Goal: Complete application form

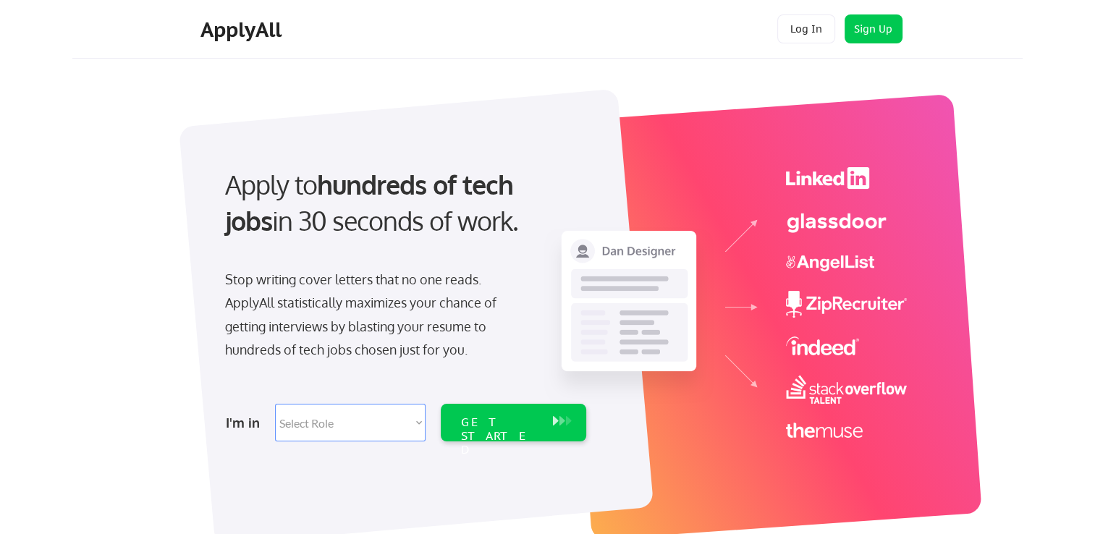
click at [418, 425] on select "Select Role Software Engineering Product Management Customer Success Sales UI/U…" at bounding box center [350, 423] width 151 height 38
select select ""it_security""
click at [275, 404] on select "Select Role Software Engineering Product Management Customer Success Sales UI/U…" at bounding box center [350, 423] width 151 height 38
select select ""it_security""
click at [517, 427] on div "GET STARTED" at bounding box center [499, 436] width 77 height 42
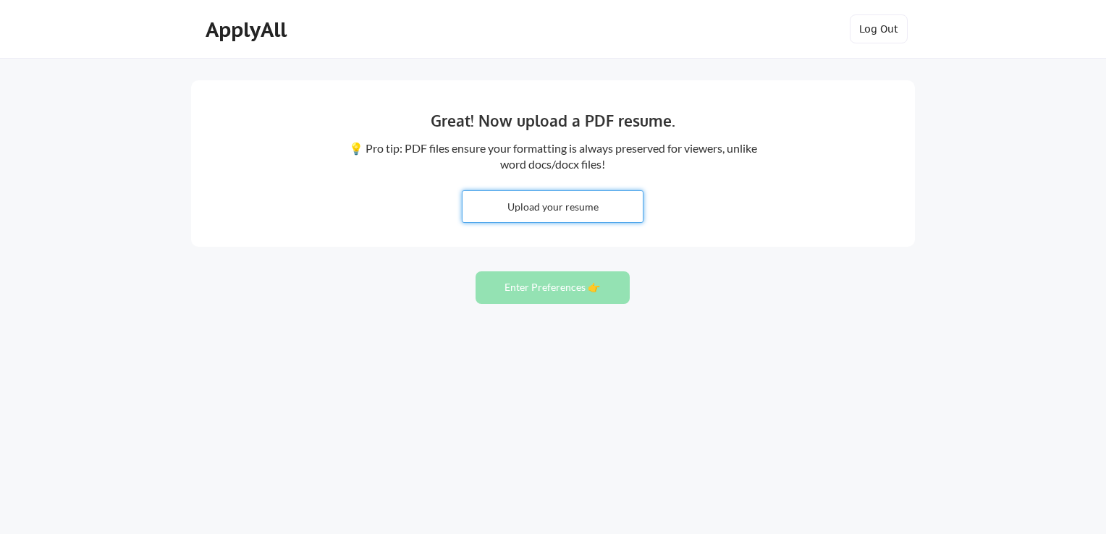
click at [546, 207] on input "file" at bounding box center [552, 206] width 180 height 31
type input "C:\fakepath\YV_Resume.pdf"
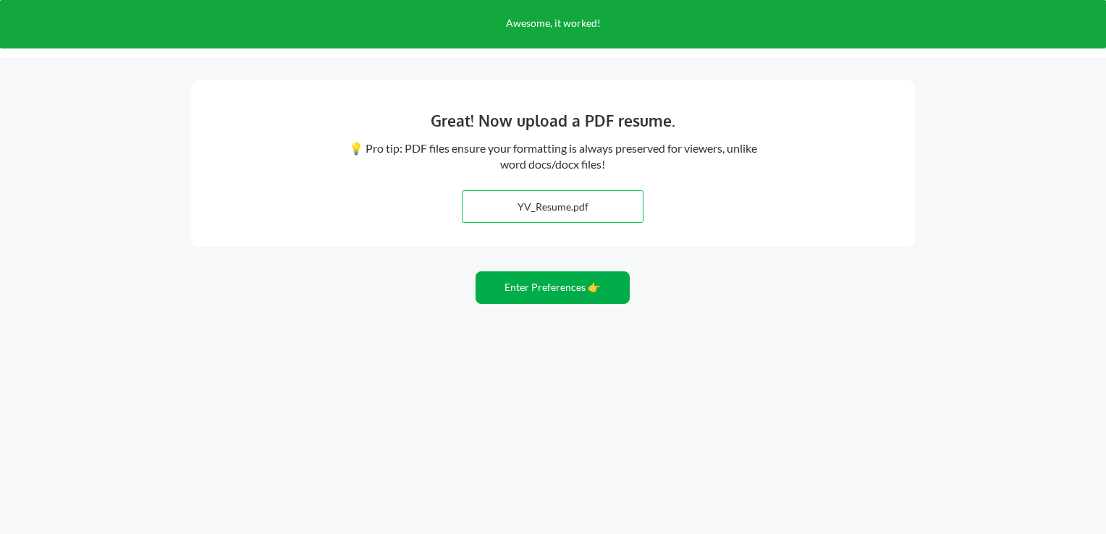
click at [565, 294] on button "Enter Preferences 👉" at bounding box center [553, 287] width 154 height 33
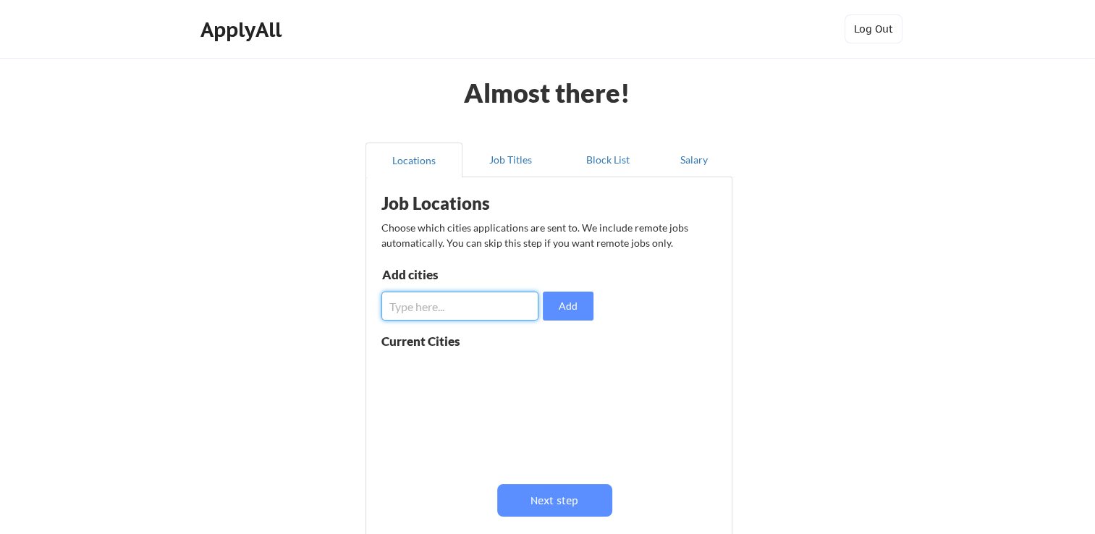
click at [469, 309] on input "input" at bounding box center [459, 306] width 157 height 29
type input "irvine"
click at [578, 303] on button "Add" at bounding box center [568, 306] width 51 height 29
click at [550, 370] on button at bounding box center [549, 369] width 11 height 11
click at [515, 161] on button "Job Titles" at bounding box center [510, 160] width 97 height 35
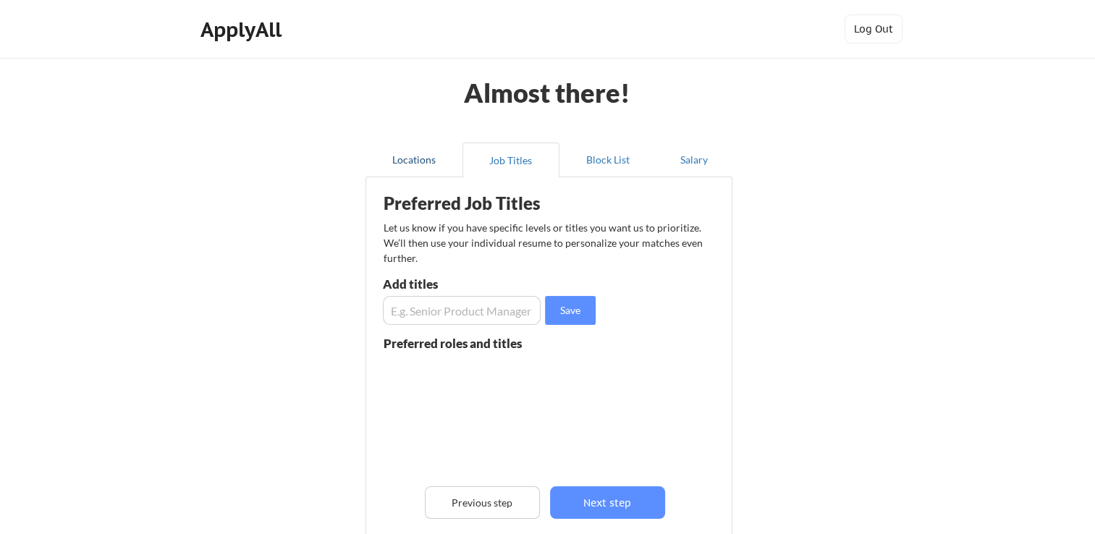
click at [398, 164] on button "Locations" at bounding box center [414, 160] width 97 height 35
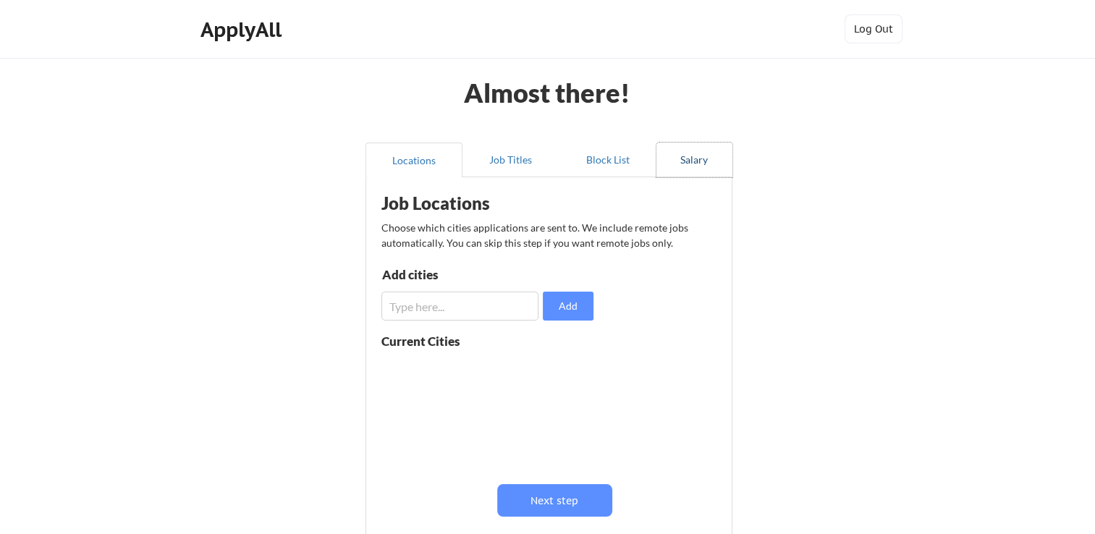
click at [694, 163] on button "Salary" at bounding box center [694, 160] width 76 height 35
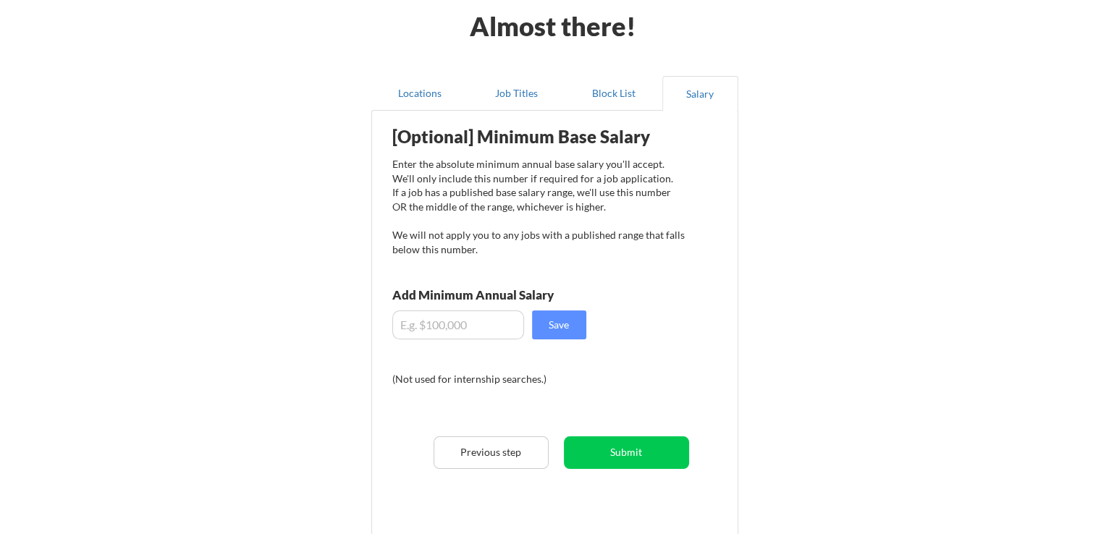
scroll to position [214, 0]
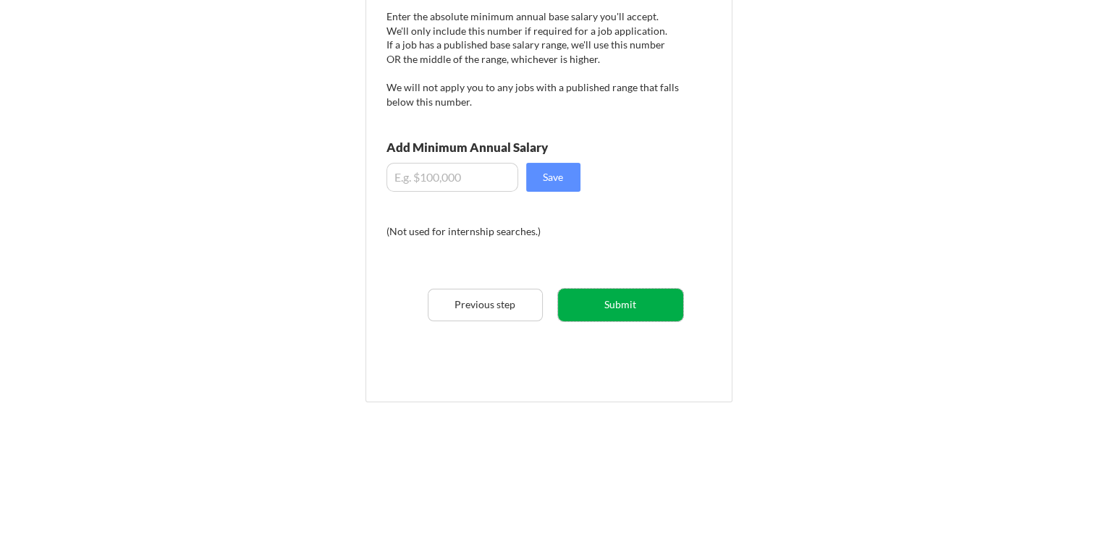
click at [611, 313] on button "Submit" at bounding box center [620, 305] width 125 height 33
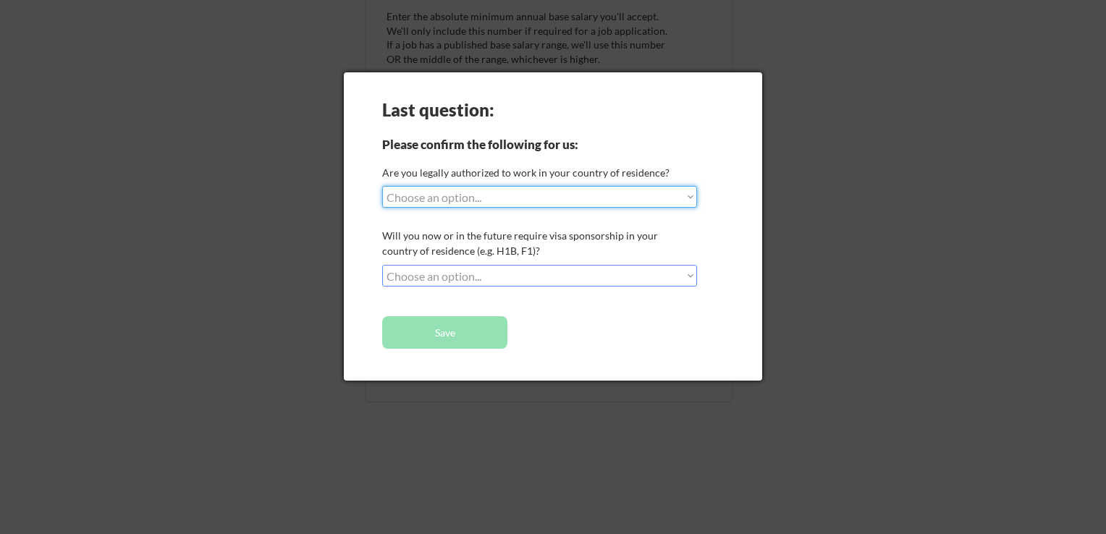
click at [441, 199] on select "Choose an option... Yes, I am a US Citizen Yes, I am a Canadian Citizen Yes, I …" at bounding box center [539, 197] width 315 height 22
select select ""yes__i_am_a_us_green_card_holder""
click at [382, 186] on select "Choose an option... Yes, I am a US Citizen Yes, I am a Canadian Citizen Yes, I …" at bounding box center [539, 197] width 315 height 22
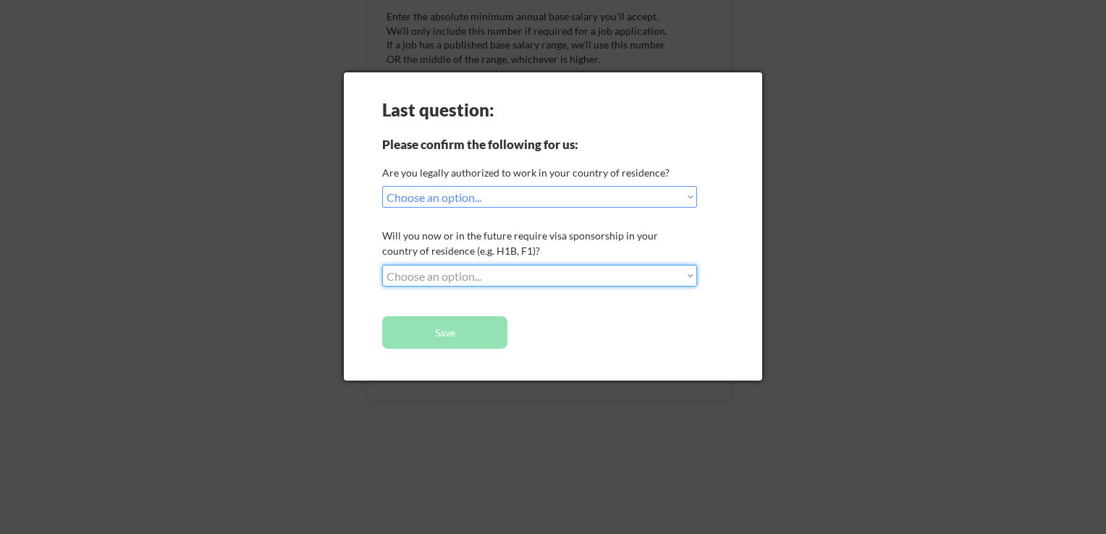
click at [460, 276] on select "Choose an option... No, I will not need sponsorship Yes, I will need sponsorship" at bounding box center [539, 276] width 315 height 22
select select ""no__i_will_not_need_sponsorship""
click at [382, 265] on select "Choose an option... No, I will not need sponsorship Yes, I will need sponsorship" at bounding box center [539, 276] width 315 height 22
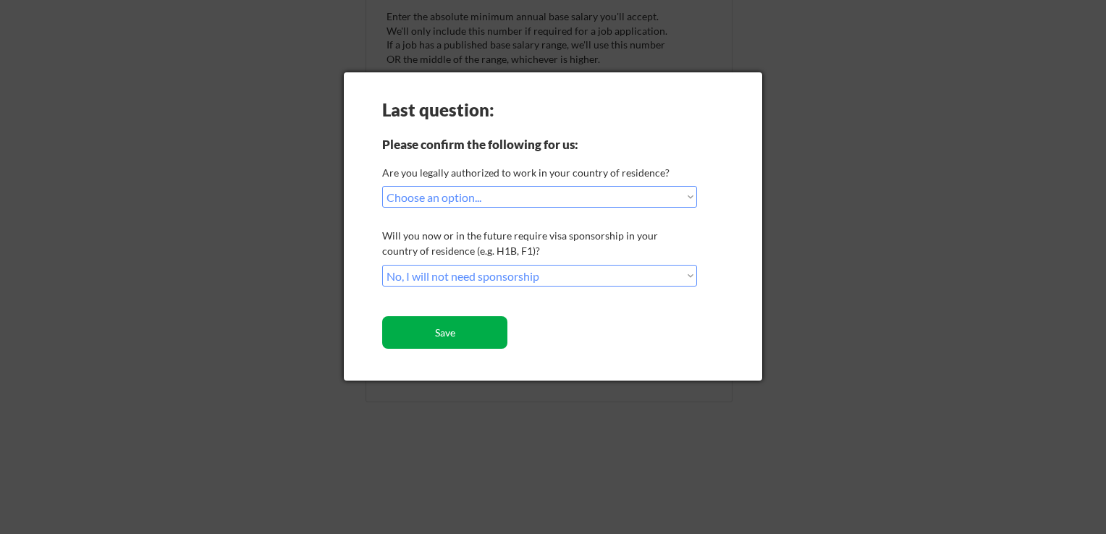
click at [460, 337] on button "Save" at bounding box center [444, 332] width 125 height 33
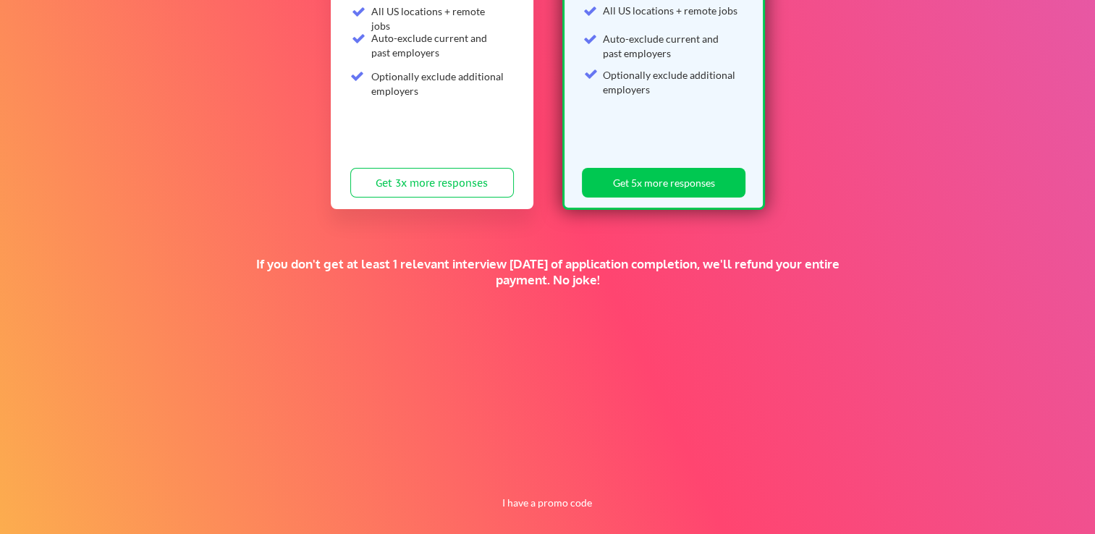
scroll to position [314, 0]
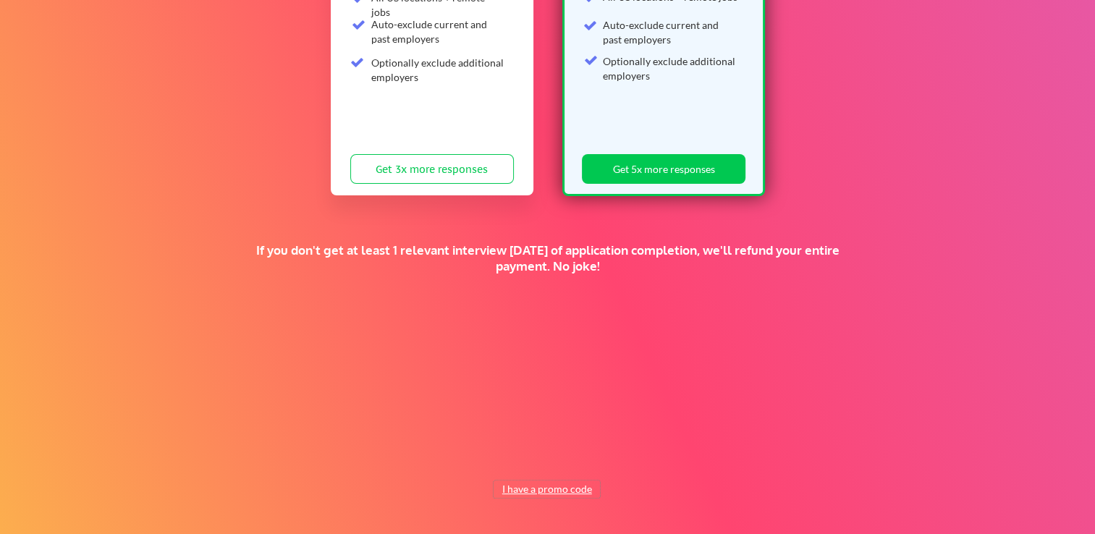
click at [564, 482] on button "I have a promo code" at bounding box center [547, 489] width 106 height 17
click at [504, 455] on input "input" at bounding box center [510, 456] width 134 height 30
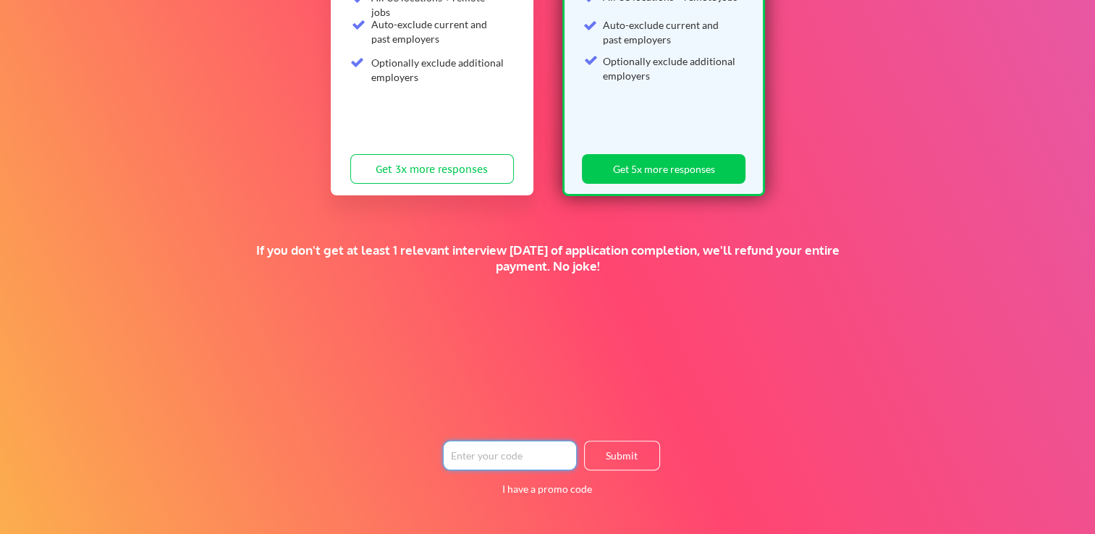
scroll to position [0, 0]
